Goal: Information Seeking & Learning: Learn about a topic

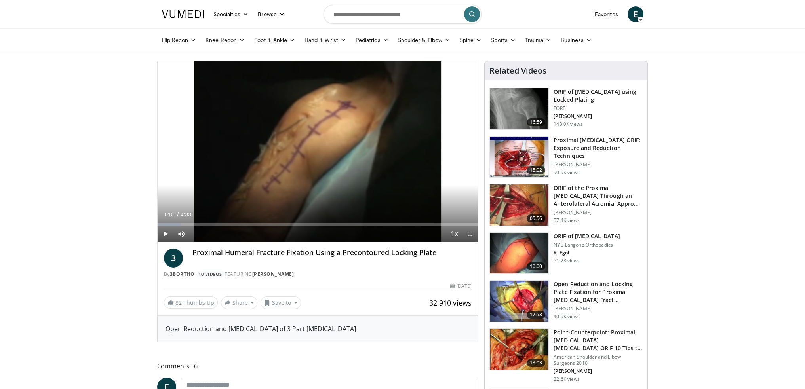
click at [524, 247] on img at bounding box center [519, 253] width 59 height 41
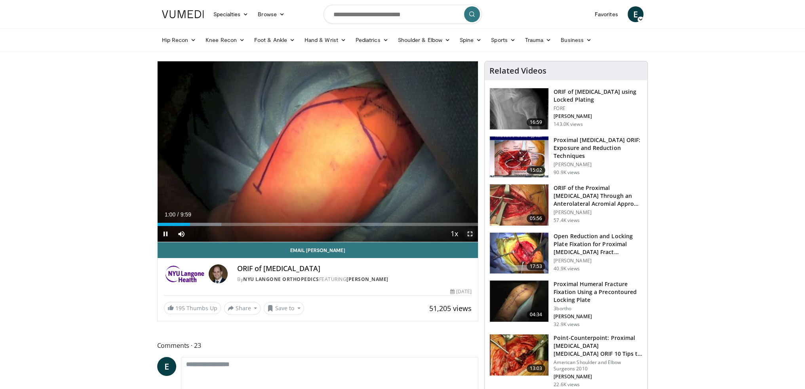
click at [470, 232] on span "Video Player" at bounding box center [470, 234] width 16 height 16
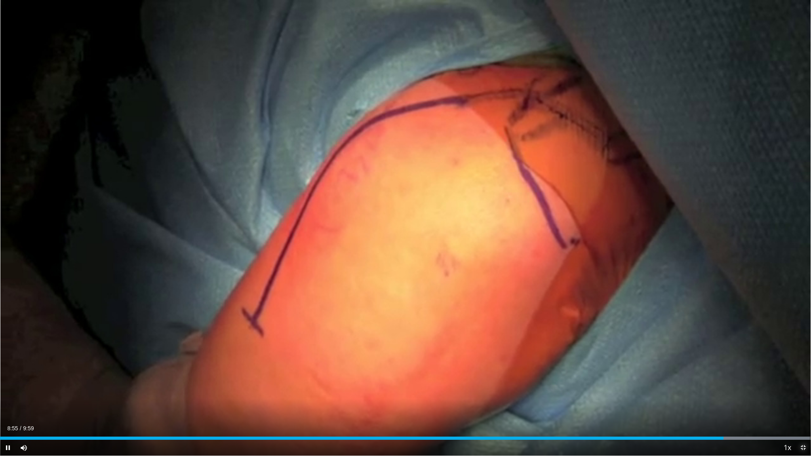
click at [803, 389] on span "Video Player" at bounding box center [803, 448] width 16 height 16
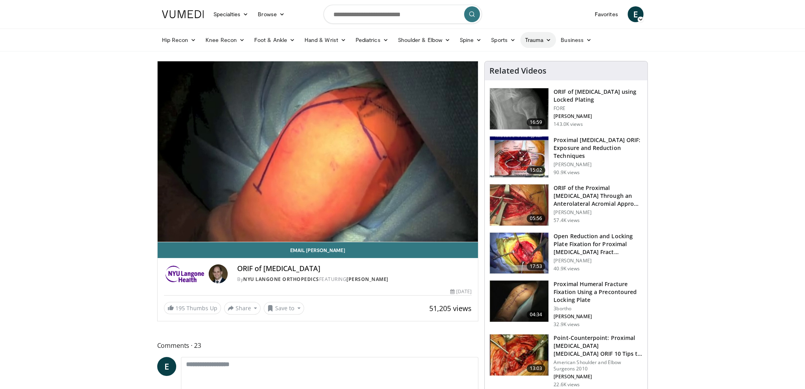
click at [537, 40] on link "Trauma" at bounding box center [538, 40] width 36 height 16
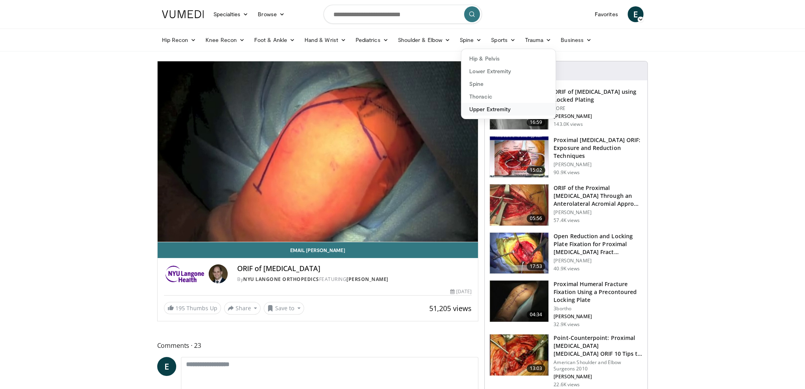
click at [497, 110] on link "Upper Extremity" at bounding box center [508, 109] width 94 height 13
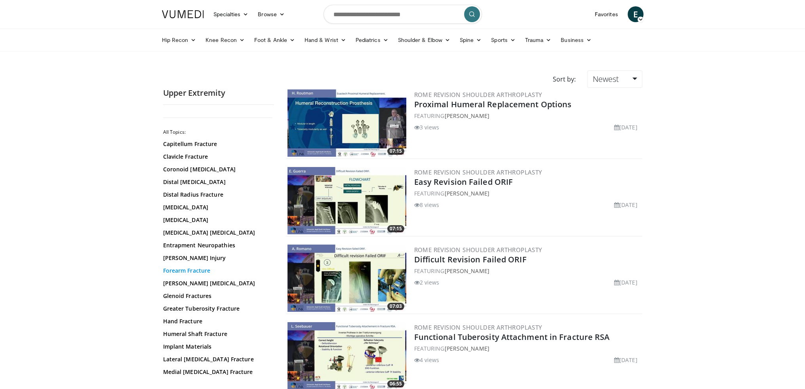
click at [199, 270] on link "Forearm Fracture" at bounding box center [216, 271] width 107 height 8
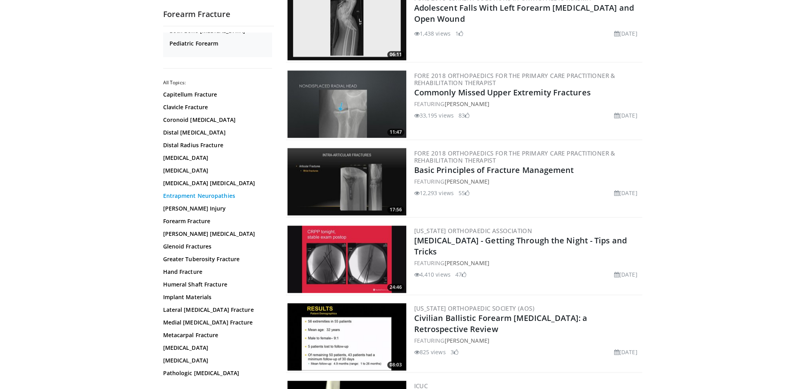
scroll to position [40, 0]
click at [204, 282] on link "Humeral Shaft Fracture" at bounding box center [216, 284] width 107 height 8
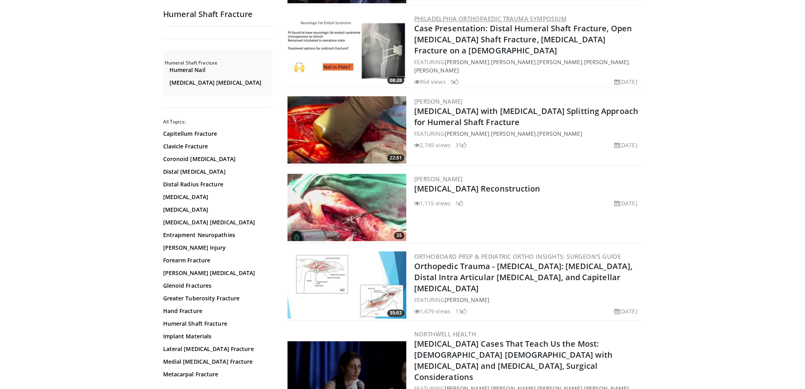
scroll to position [871, 0]
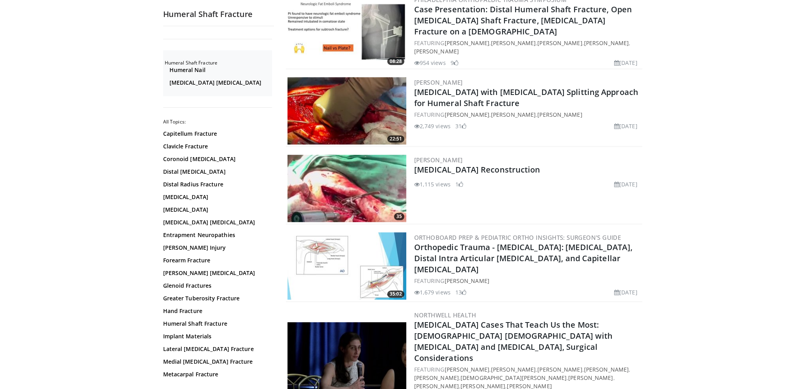
click at [328, 183] on img at bounding box center [346, 188] width 119 height 67
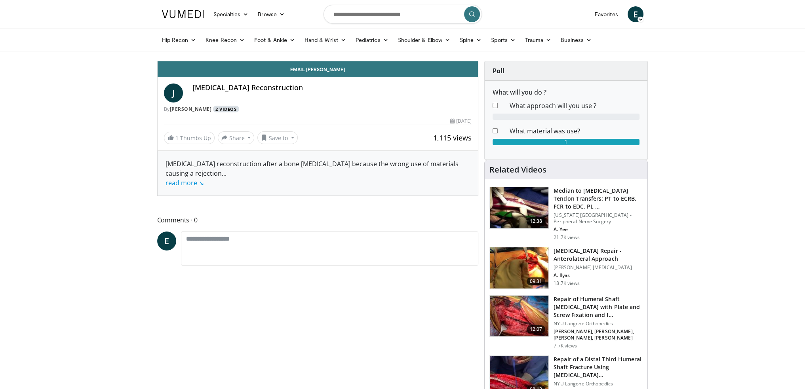
click at [226, 107] on link "2 Videos" at bounding box center [226, 109] width 26 height 7
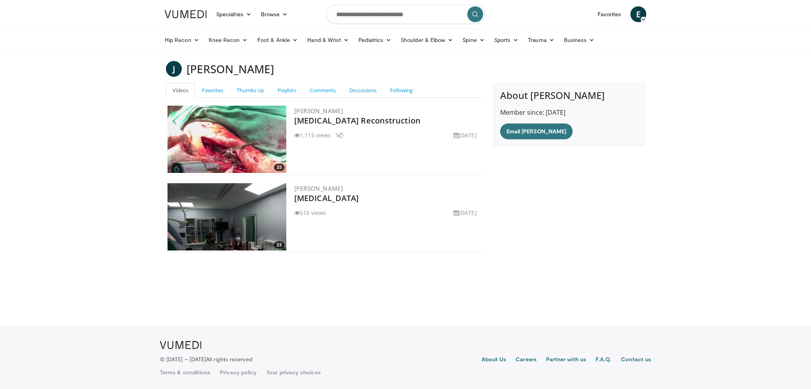
click at [231, 145] on img at bounding box center [226, 139] width 119 height 67
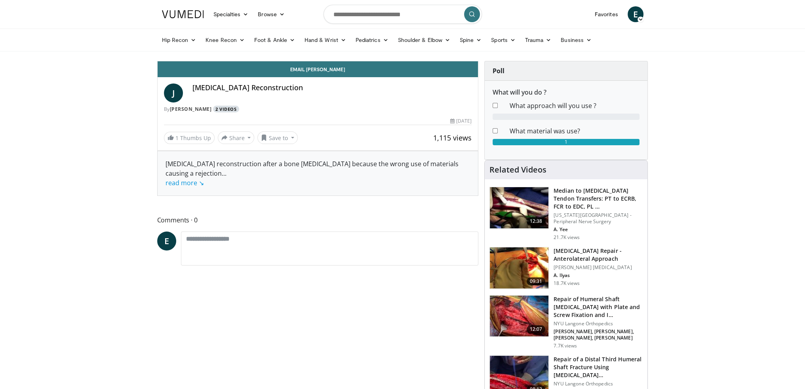
click at [226, 109] on link "2 Videos" at bounding box center [226, 109] width 26 height 7
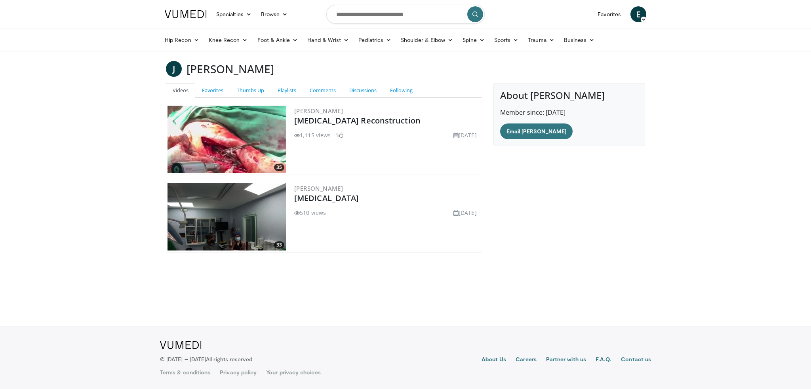
click at [222, 154] on img at bounding box center [226, 139] width 119 height 67
click at [225, 146] on img at bounding box center [226, 139] width 119 height 67
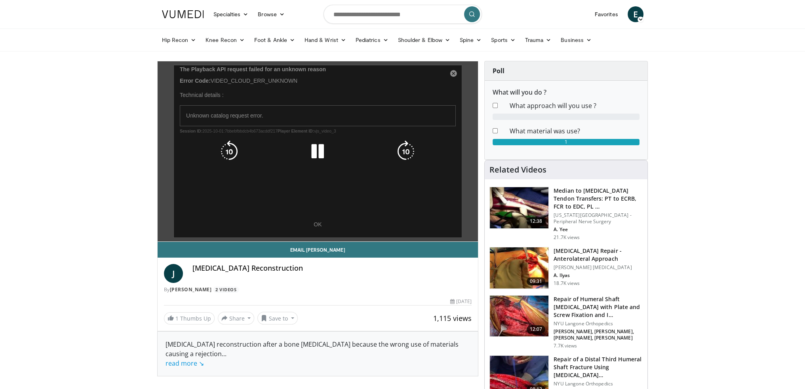
click at [315, 155] on icon "Video Player" at bounding box center [317, 152] width 22 height 22
click at [322, 219] on div "10 seconds Tap to unmute" at bounding box center [318, 151] width 321 height 180
click at [317, 226] on div "10 seconds Tap to unmute" at bounding box center [318, 151] width 321 height 180
click at [315, 156] on icon "Video Player" at bounding box center [317, 152] width 22 height 22
click at [318, 226] on div "10 seconds Tap to unmute" at bounding box center [318, 151] width 321 height 180
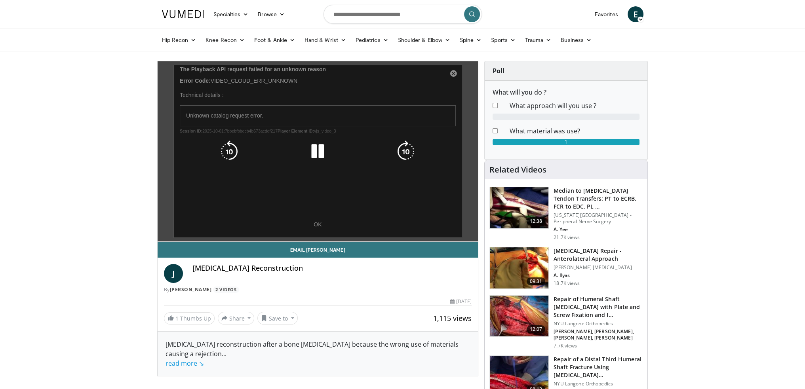
click at [318, 224] on div "10 seconds Tap to unmute" at bounding box center [318, 151] width 321 height 180
click at [453, 73] on div "10 seconds Tap to unmute" at bounding box center [318, 151] width 321 height 180
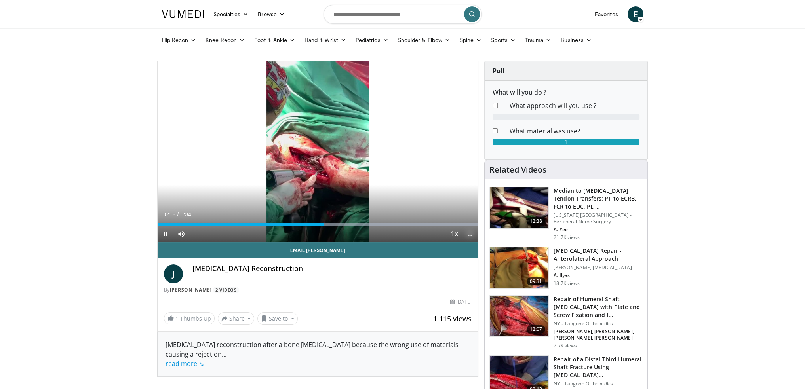
click at [470, 231] on span "Video Player" at bounding box center [470, 234] width 16 height 16
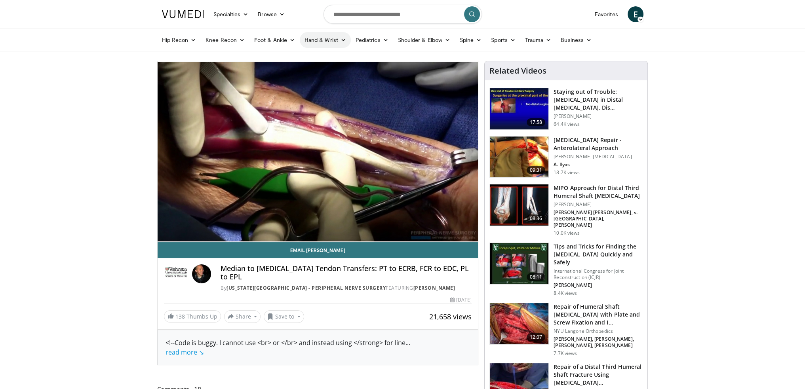
click at [325, 35] on link "Hand & Wrist" at bounding box center [325, 40] width 51 height 16
click at [323, 60] on link "Hand" at bounding box center [347, 58] width 94 height 13
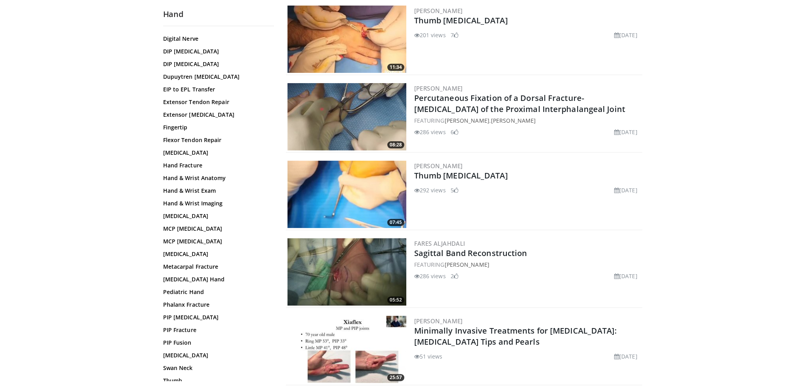
scroll to position [50, 0]
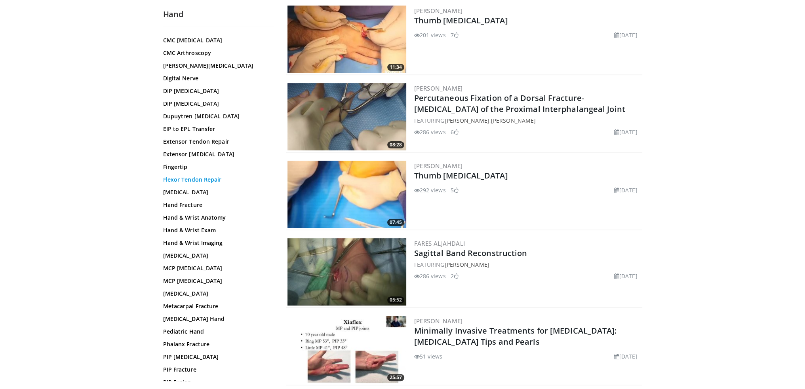
click at [191, 179] on link "Flexor Tendon Repair" at bounding box center [216, 180] width 107 height 8
click at [180, 178] on link "Flexor Tendon Repair" at bounding box center [216, 180] width 107 height 8
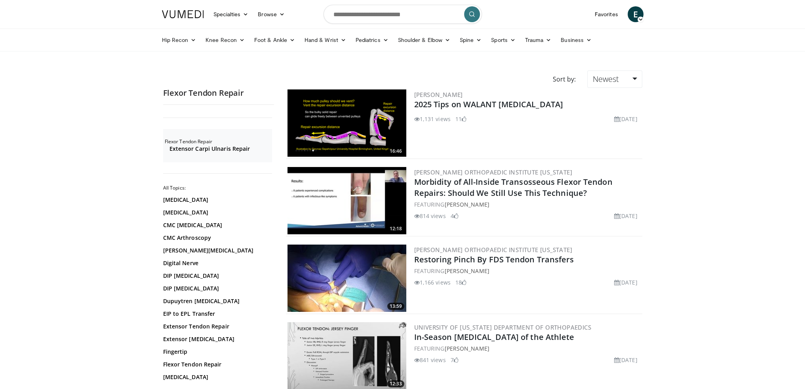
click at [337, 280] on img at bounding box center [346, 278] width 119 height 67
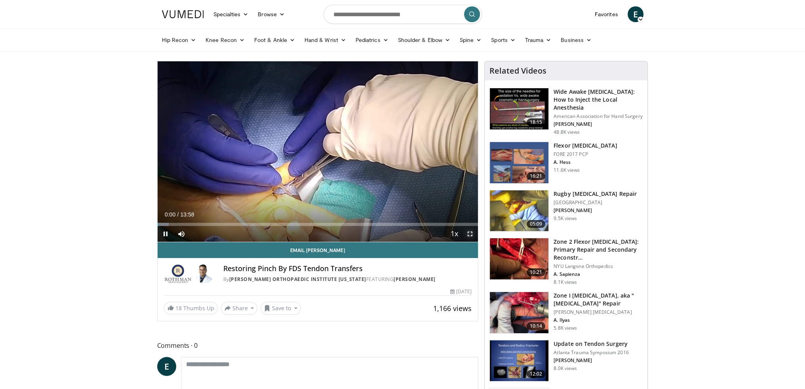
click at [469, 232] on span "Video Player" at bounding box center [470, 234] width 16 height 16
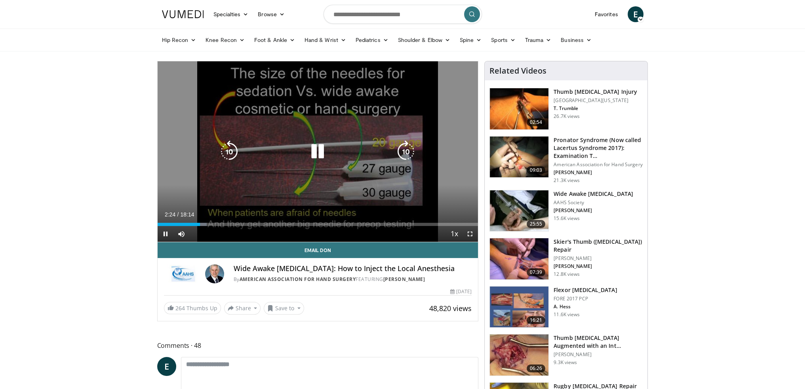
click at [318, 151] on icon "Video Player" at bounding box center [317, 152] width 22 height 22
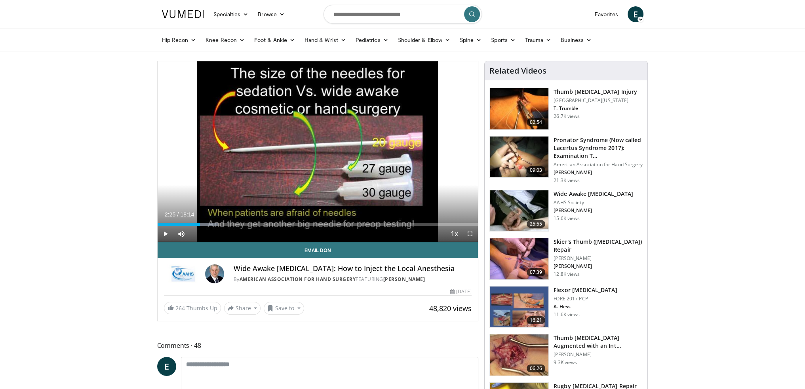
click at [529, 264] on img at bounding box center [519, 258] width 59 height 41
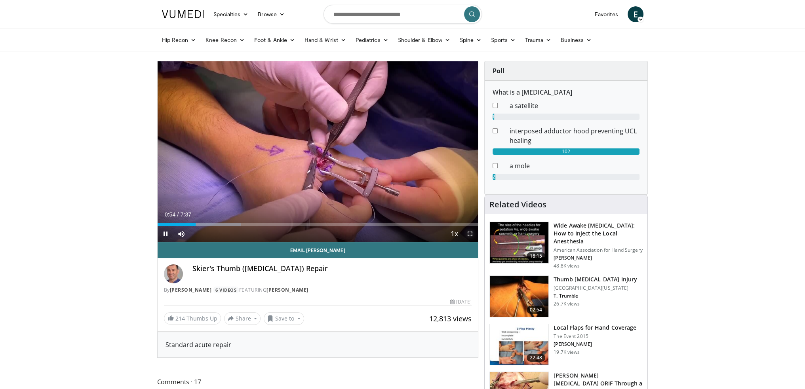
click at [469, 236] on span "Video Player" at bounding box center [470, 234] width 16 height 16
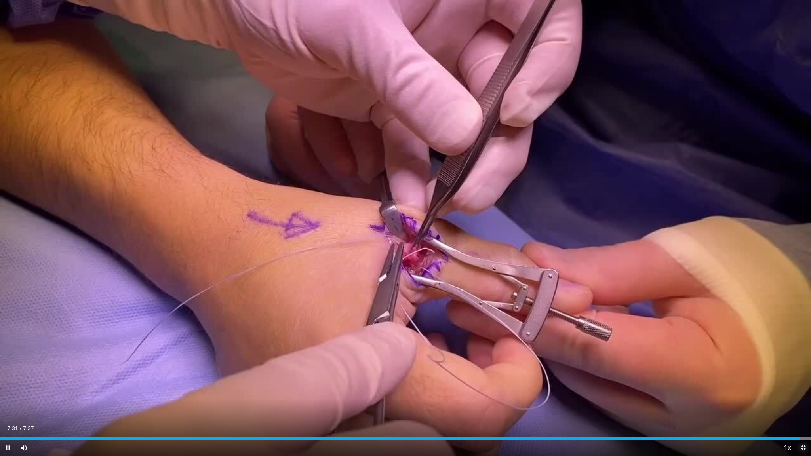
click at [803, 389] on span "Video Player" at bounding box center [803, 448] width 16 height 16
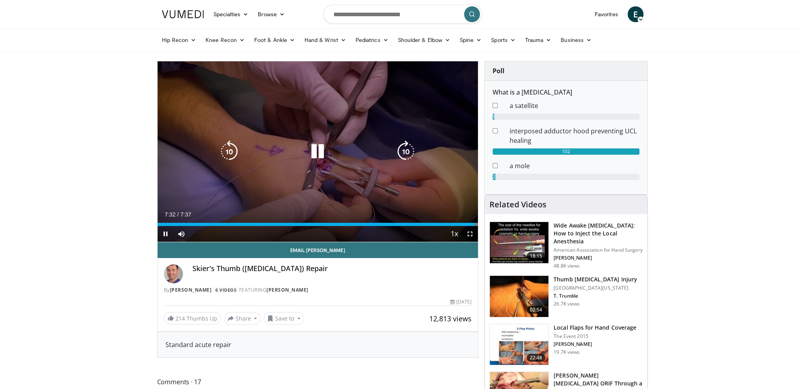
click at [304, 160] on div "10 seconds Tap to unmute" at bounding box center [318, 151] width 321 height 181
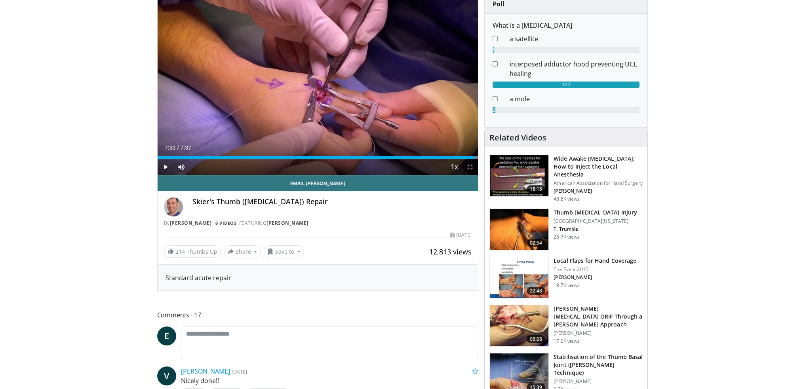
scroll to position [79, 0]
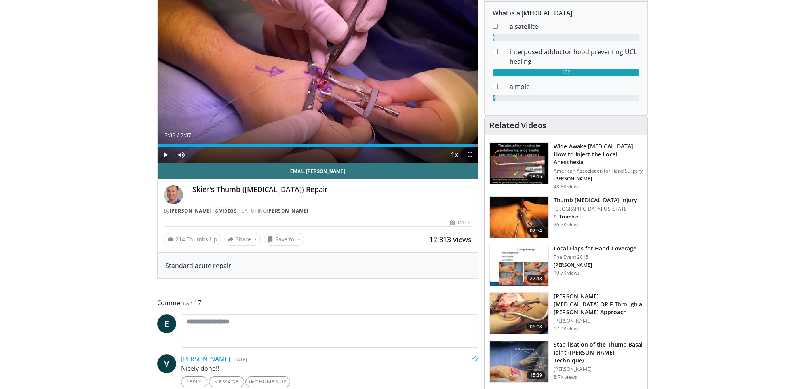
click at [508, 294] on img at bounding box center [519, 313] width 59 height 41
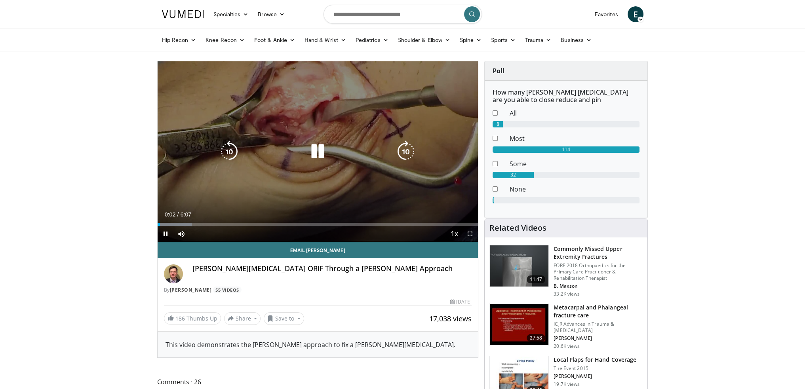
click at [312, 154] on icon "Video Player" at bounding box center [317, 152] width 22 height 22
click at [316, 156] on icon "Video Player" at bounding box center [317, 152] width 22 height 22
click at [328, 152] on icon "Video Player" at bounding box center [317, 152] width 22 height 22
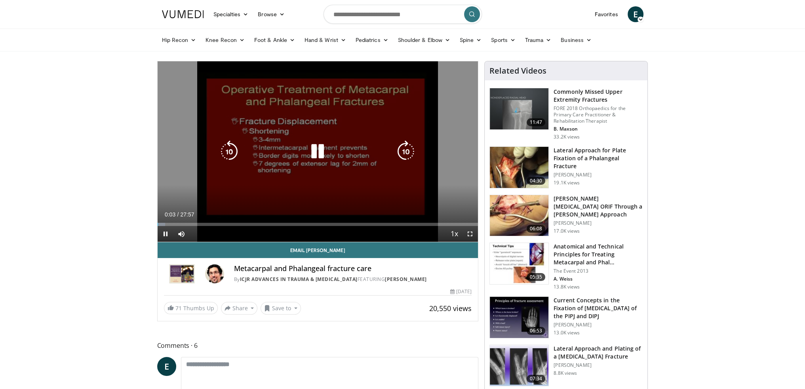
click at [322, 151] on icon "Video Player" at bounding box center [317, 152] width 22 height 22
